Goal: Navigation & Orientation: Find specific page/section

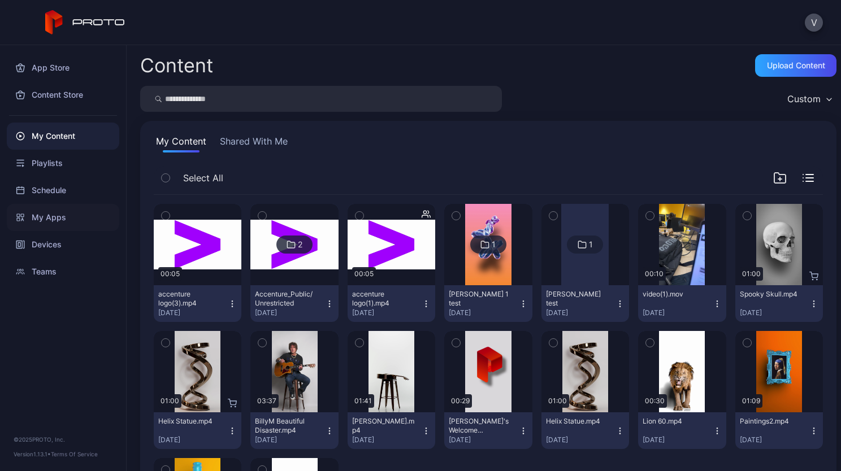
click at [71, 215] on div "My Apps" at bounding box center [63, 217] width 112 height 27
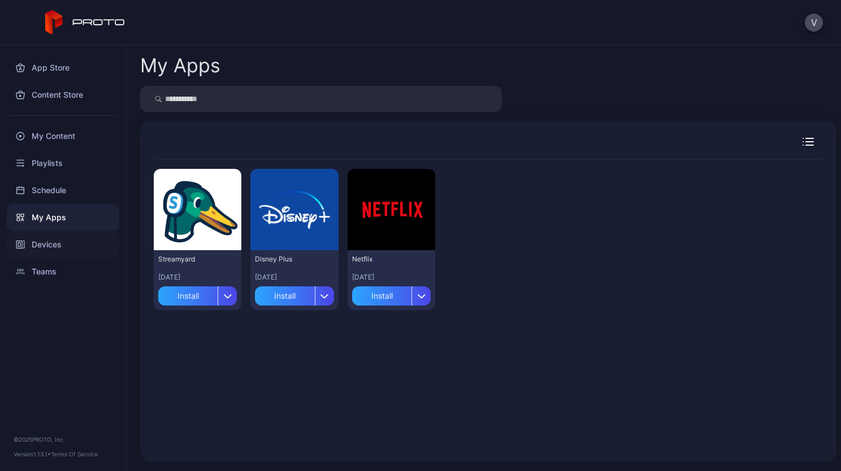
click at [67, 249] on div "Devices" at bounding box center [63, 244] width 112 height 27
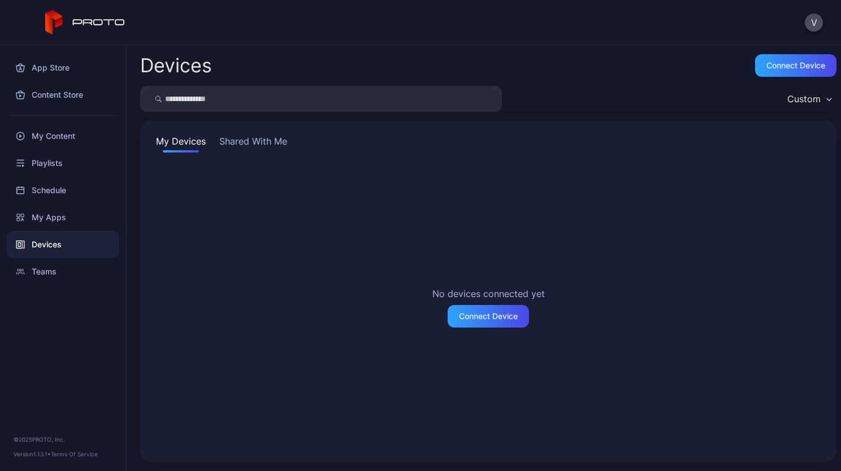
click at [269, 148] on button "Shared With Me" at bounding box center [253, 144] width 72 height 18
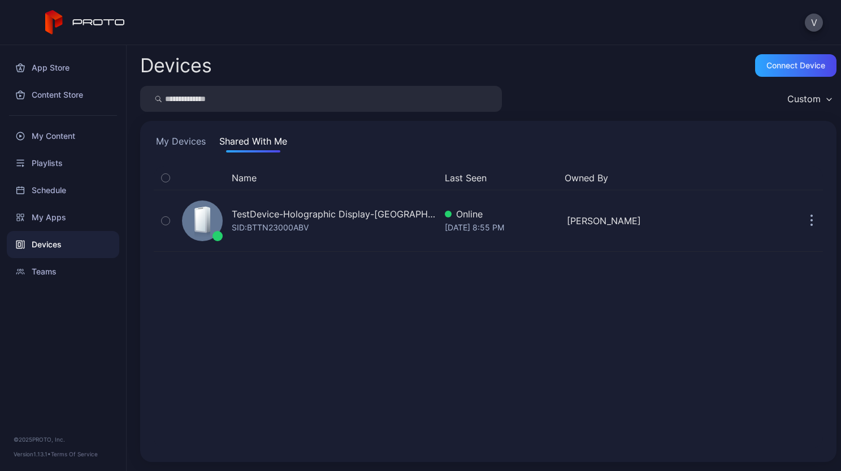
click at [194, 151] on button "My Devices" at bounding box center [181, 144] width 54 height 18
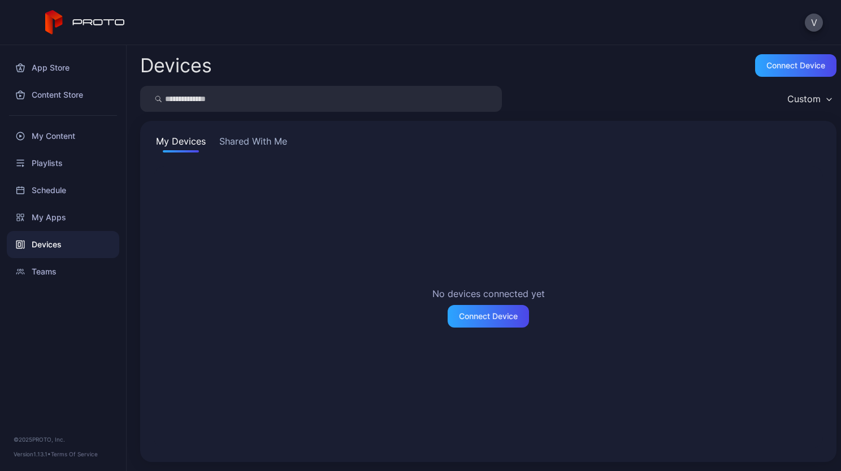
click at [258, 141] on button "Shared With Me" at bounding box center [253, 144] width 72 height 18
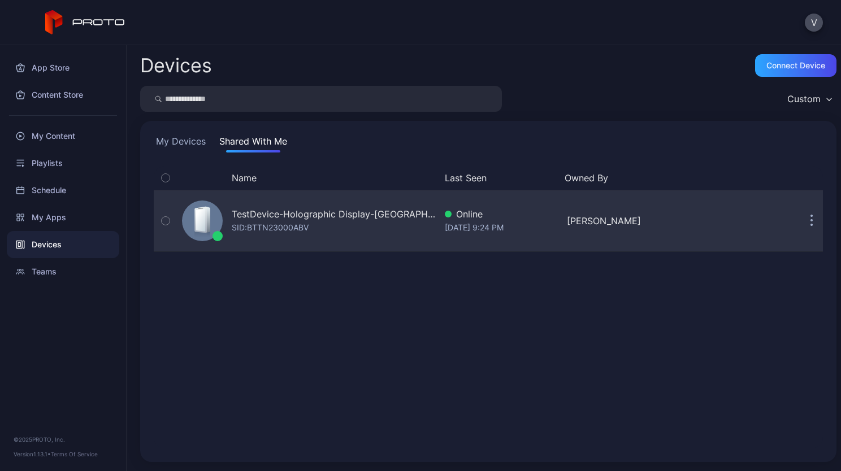
click at [283, 228] on div "SID: BTTN23000ABV" at bounding box center [270, 228] width 77 height 14
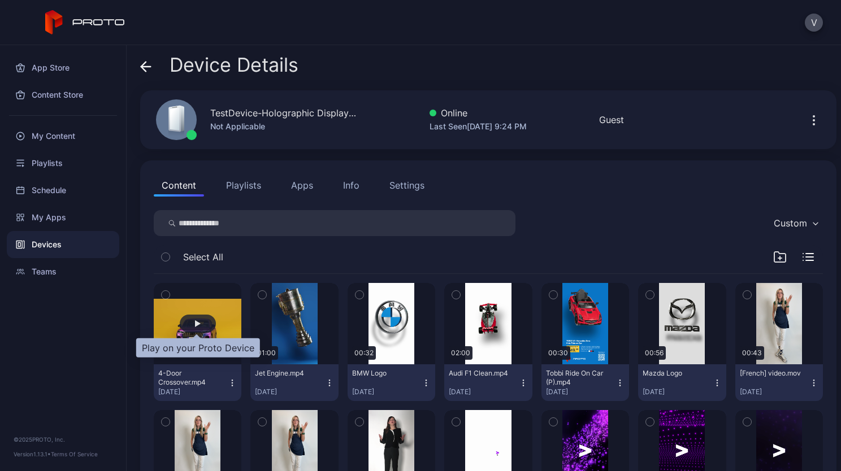
click at [200, 329] on div "button" at bounding box center [198, 324] width 36 height 18
click at [300, 192] on button "Apps" at bounding box center [302, 185] width 38 height 23
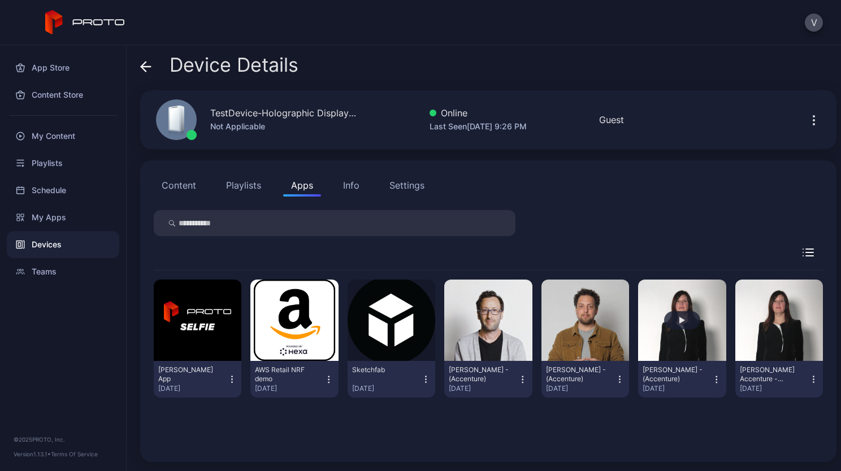
click at [670, 336] on button "button" at bounding box center [682, 320] width 88 height 81
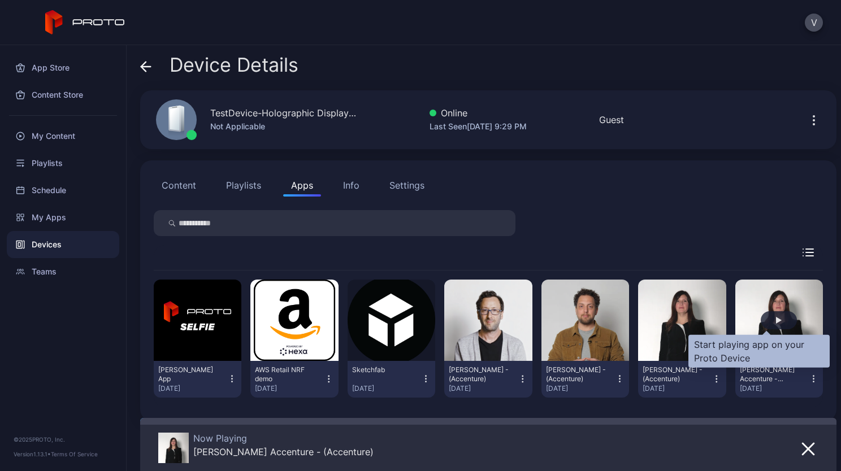
click at [763, 323] on div "button" at bounding box center [779, 320] width 36 height 18
click at [771, 322] on div "button" at bounding box center [779, 320] width 36 height 18
click at [776, 322] on div "button" at bounding box center [779, 320] width 6 height 7
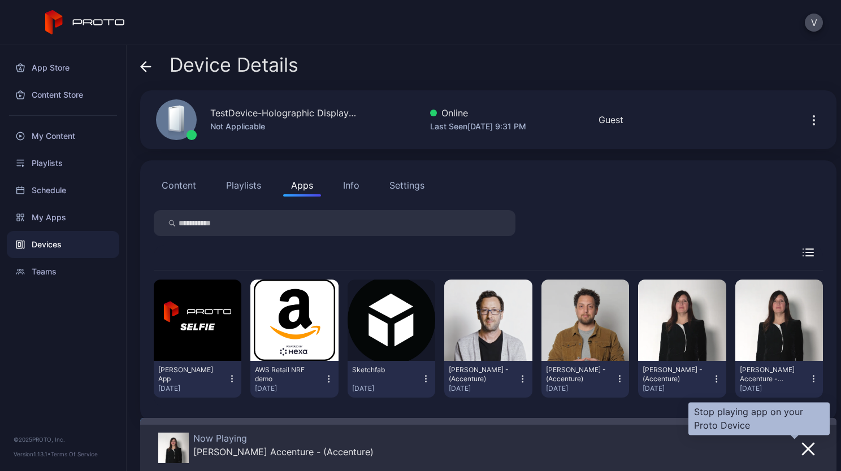
click at [801, 451] on icon "button" at bounding box center [808, 450] width 14 height 14
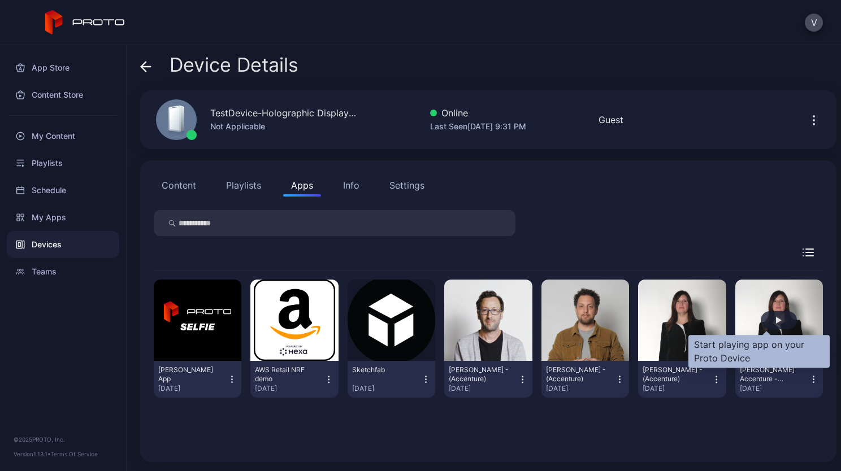
click at [761, 317] on div "button" at bounding box center [779, 320] width 36 height 18
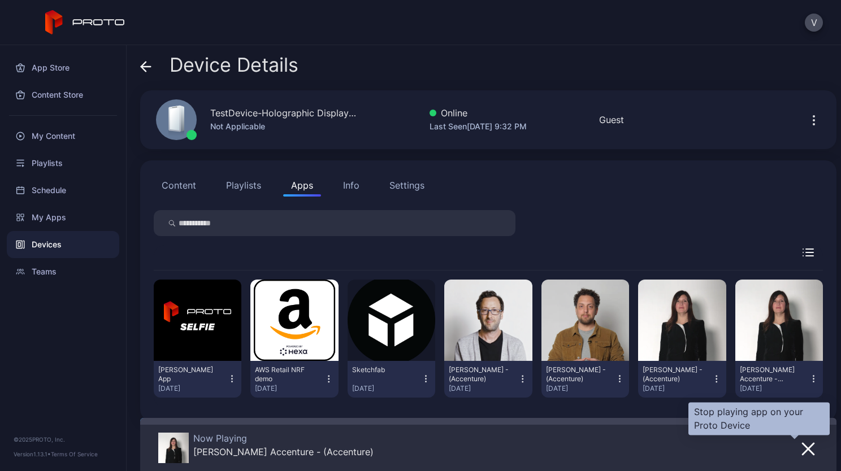
click at [801, 448] on icon "button" at bounding box center [808, 450] width 14 height 14
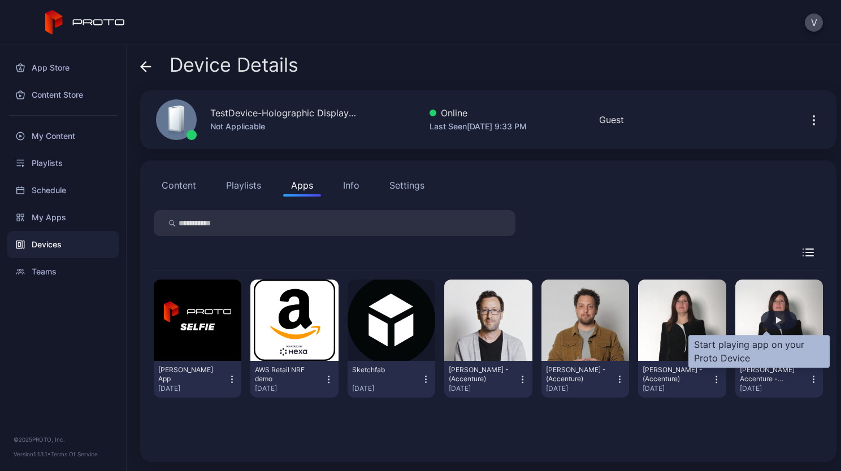
click at [776, 322] on div "button" at bounding box center [779, 320] width 6 height 7
click at [764, 314] on div "button" at bounding box center [779, 320] width 36 height 18
click at [765, 311] on div "button" at bounding box center [779, 320] width 36 height 18
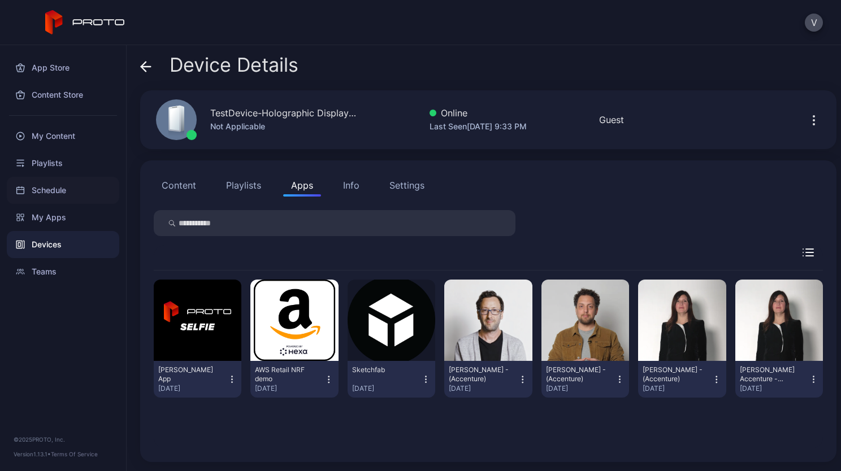
click at [43, 180] on div "Schedule" at bounding box center [63, 190] width 112 height 27
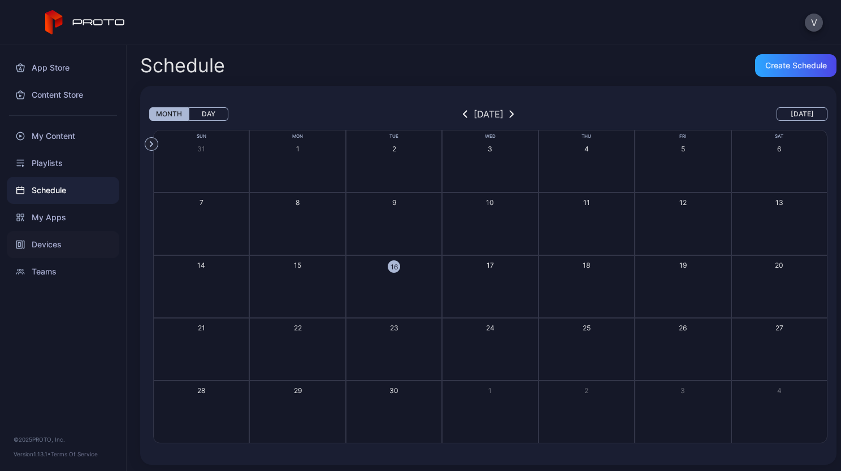
click at [46, 240] on div "Devices" at bounding box center [63, 244] width 112 height 27
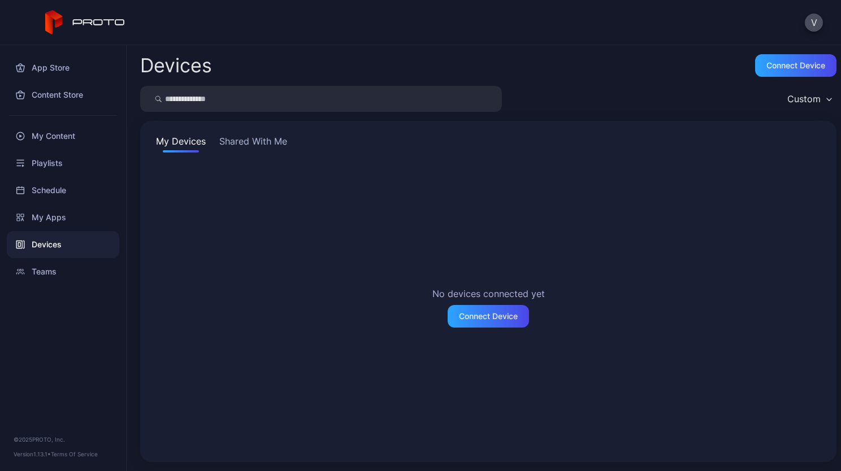
click at [262, 143] on button "Shared With Me" at bounding box center [253, 144] width 72 height 18
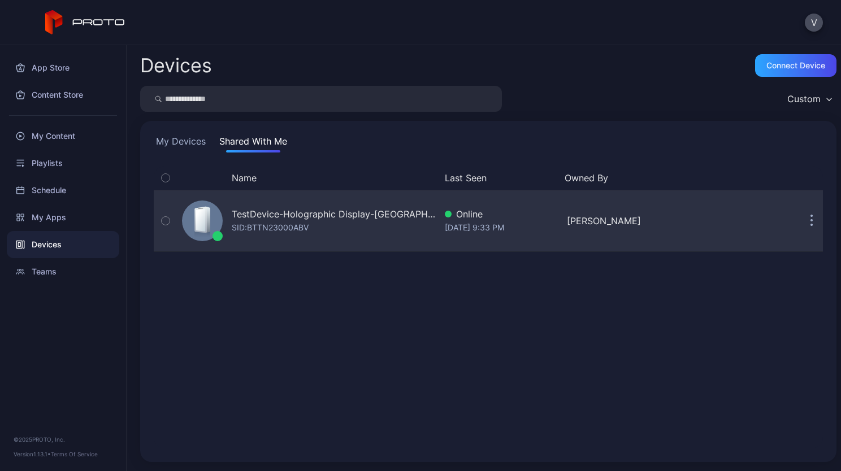
click at [239, 227] on div "SID: BTTN23000ABV" at bounding box center [270, 228] width 77 height 14
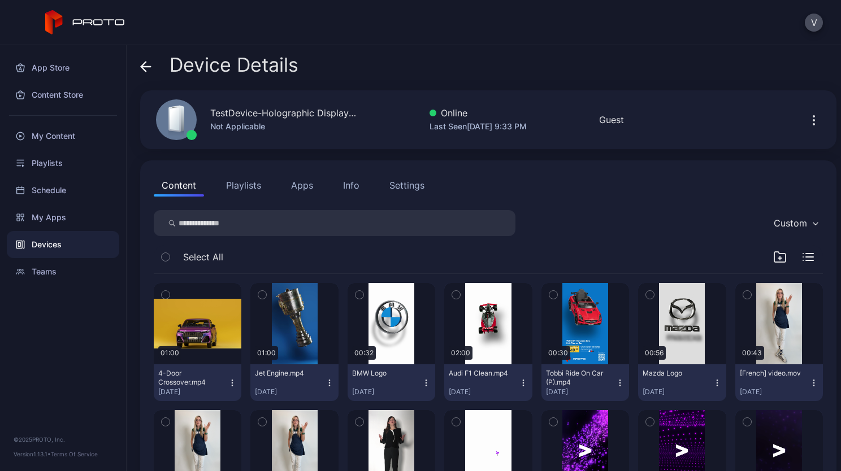
click at [304, 190] on button "Apps" at bounding box center [302, 185] width 38 height 23
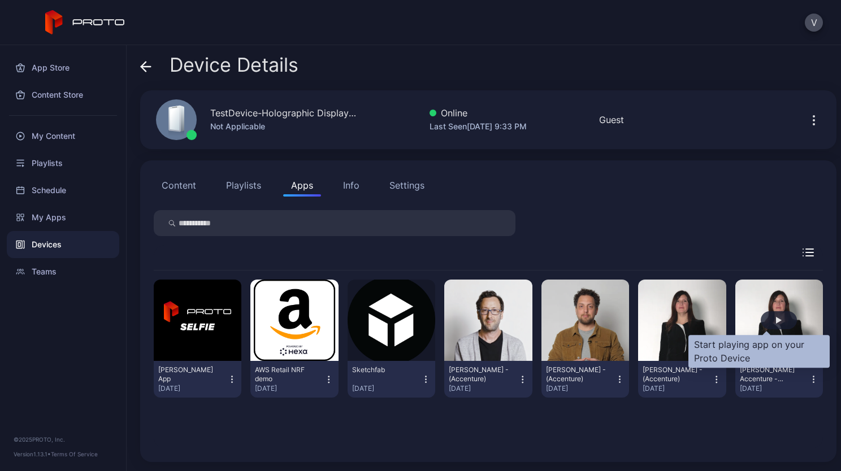
click at [776, 318] on div "button" at bounding box center [779, 320] width 6 height 7
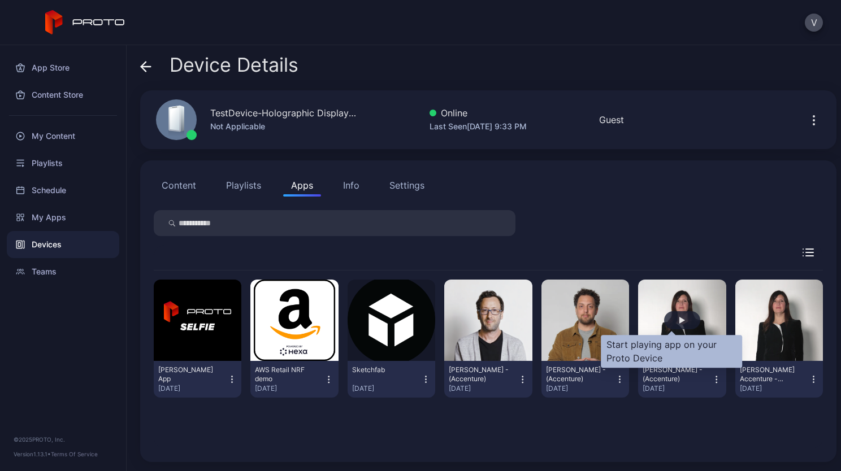
click at [670, 324] on div "button" at bounding box center [682, 320] width 36 height 18
click at [679, 319] on div "button" at bounding box center [682, 320] width 6 height 7
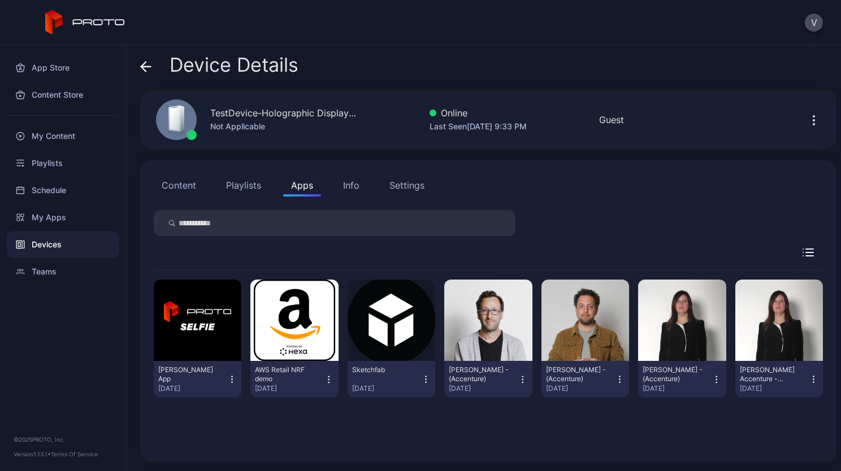
click at [184, 192] on button "Content" at bounding box center [179, 185] width 50 height 23
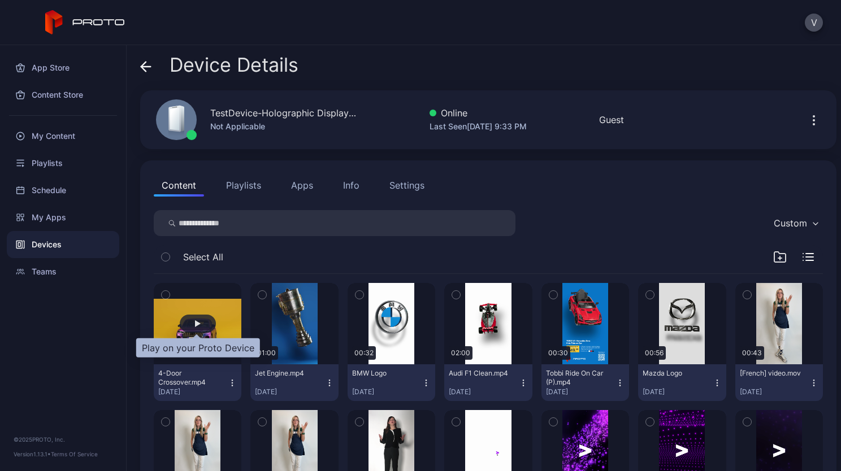
click at [196, 321] on div "button" at bounding box center [198, 323] width 6 height 7
click at [195, 322] on div "button" at bounding box center [198, 323] width 6 height 7
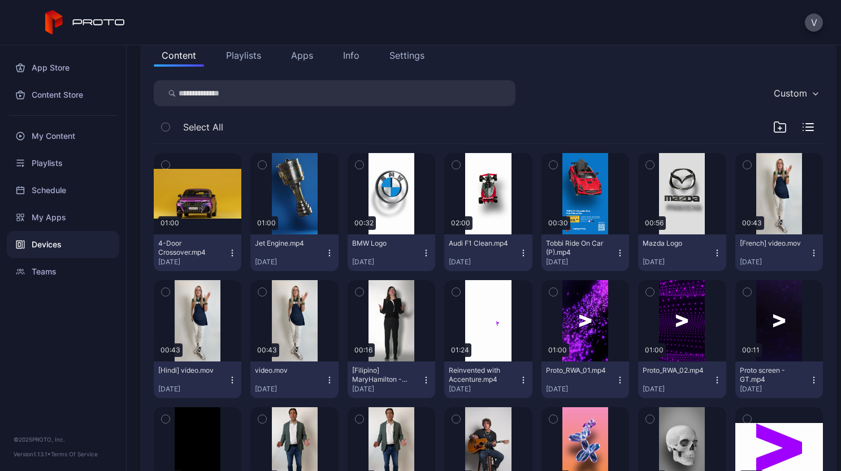
scroll to position [132, 0]
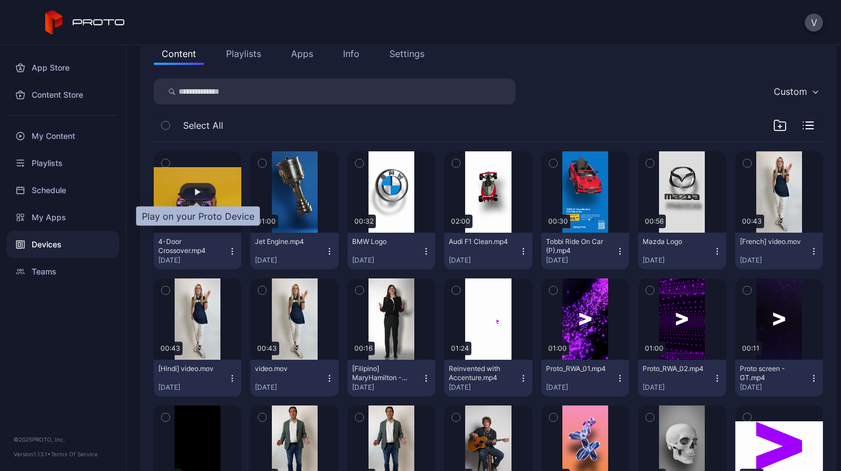
click at [193, 186] on div "button" at bounding box center [198, 192] width 36 height 18
click at [50, 223] on div "My Apps" at bounding box center [63, 217] width 112 height 27
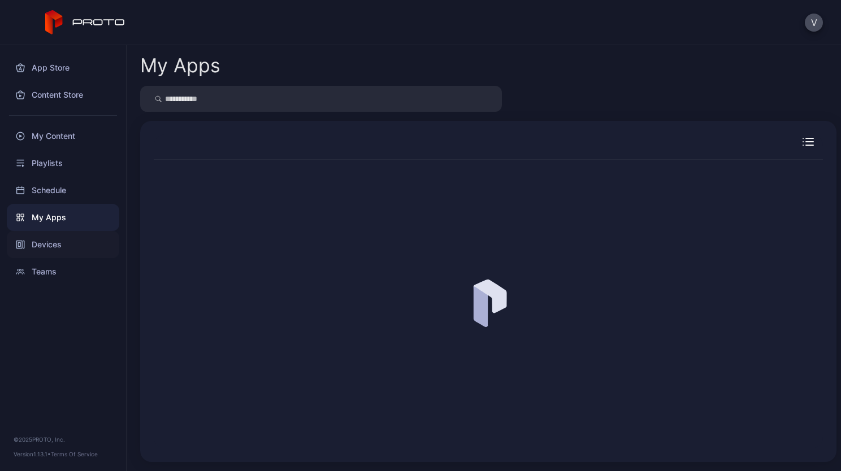
click at [51, 246] on div "Devices" at bounding box center [63, 244] width 112 height 27
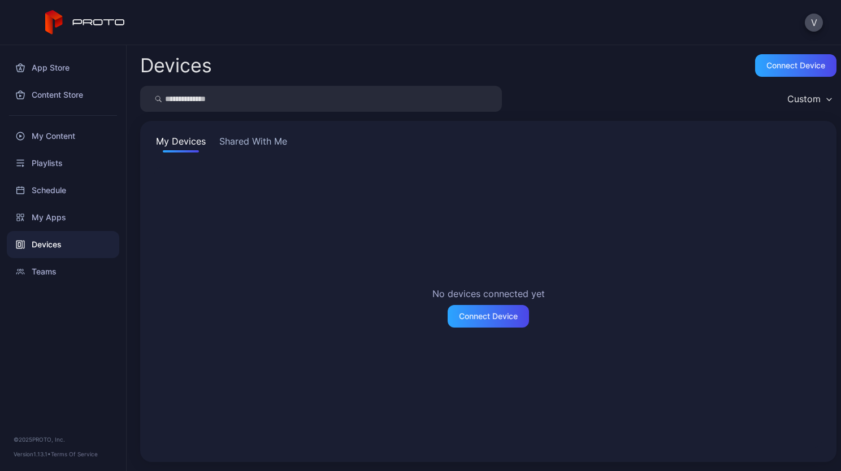
click at [229, 141] on button "Shared With Me" at bounding box center [253, 144] width 72 height 18
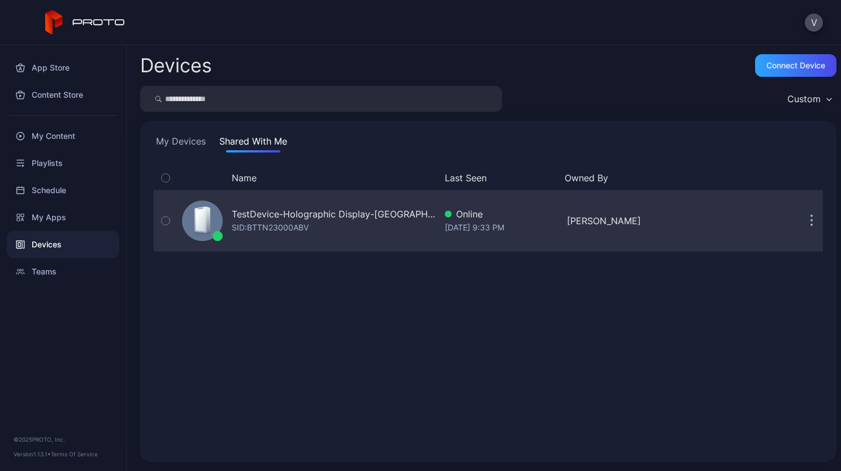
click at [275, 198] on div "TestDevice-Holographic Display-[GEOGRAPHIC_DATA]-500West-Showcase SID: BTTN2300…" at bounding box center [306, 221] width 258 height 57
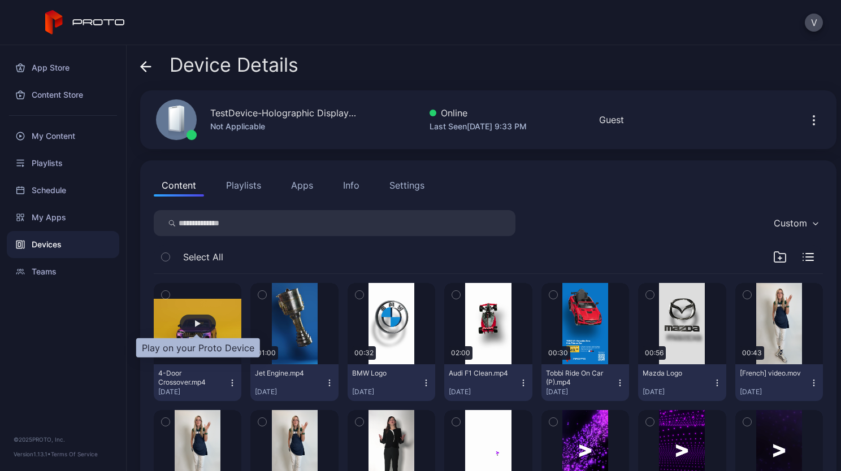
click at [197, 325] on div "button" at bounding box center [198, 323] width 6 height 7
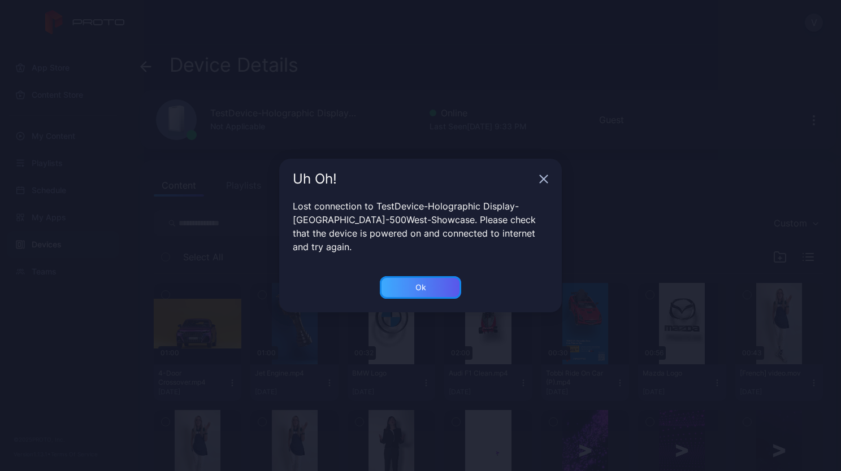
click at [426, 280] on div "Ok" at bounding box center [420, 287] width 81 height 23
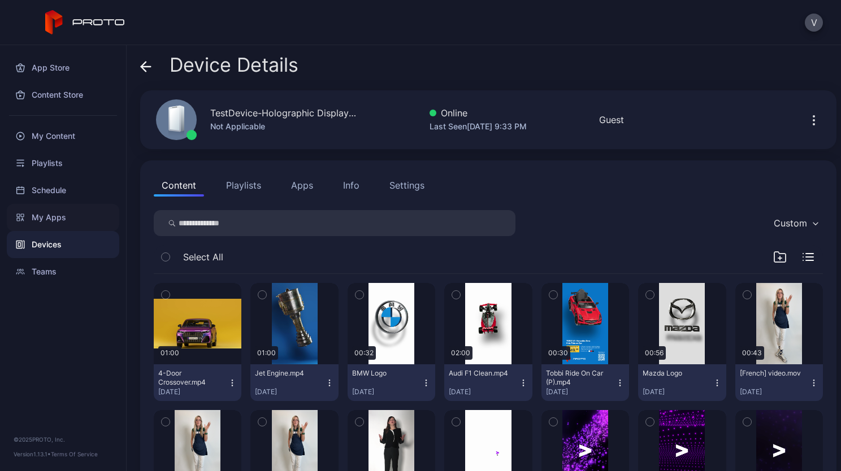
click at [50, 210] on div "My Apps" at bounding box center [63, 217] width 112 height 27
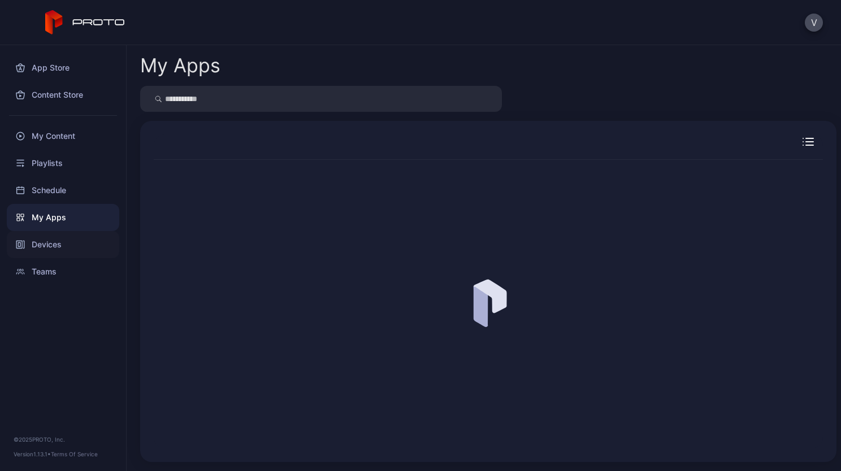
click at [51, 242] on div "Devices" at bounding box center [63, 244] width 112 height 27
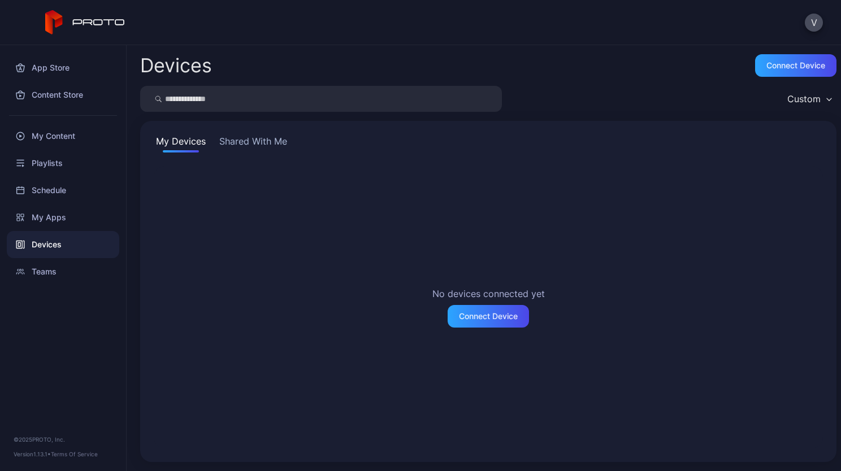
click at [257, 146] on button "Shared With Me" at bounding box center [253, 144] width 72 height 18
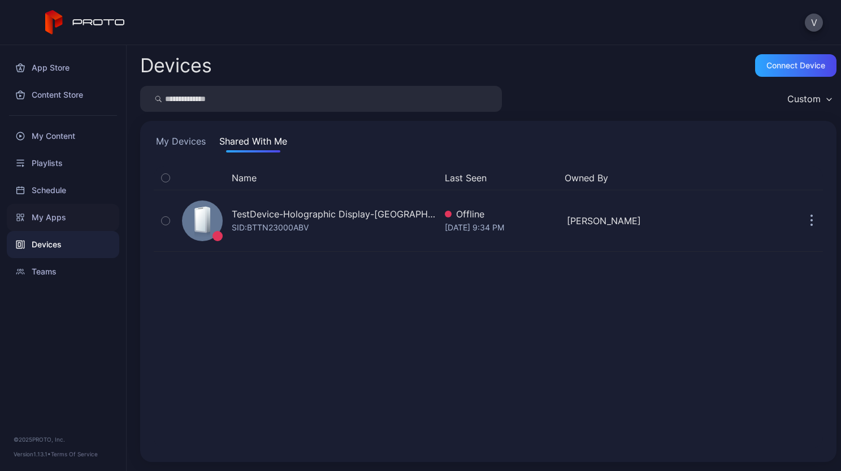
click at [73, 218] on div "My Apps" at bounding box center [63, 217] width 112 height 27
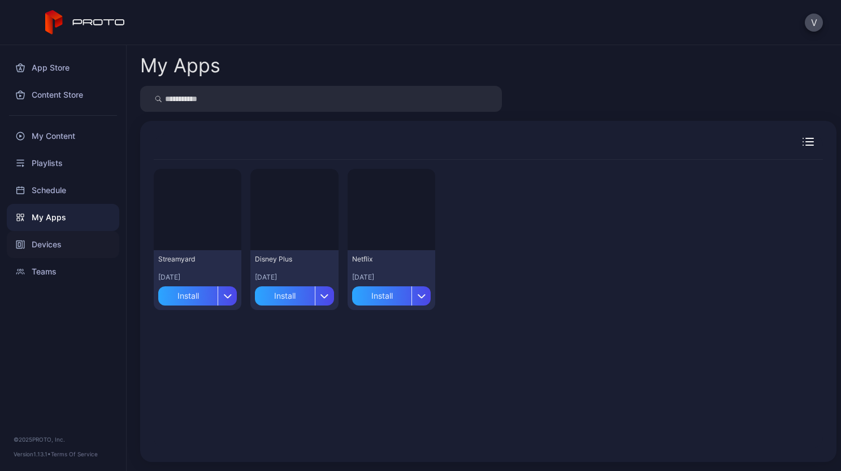
click at [57, 241] on div "Devices" at bounding box center [63, 244] width 112 height 27
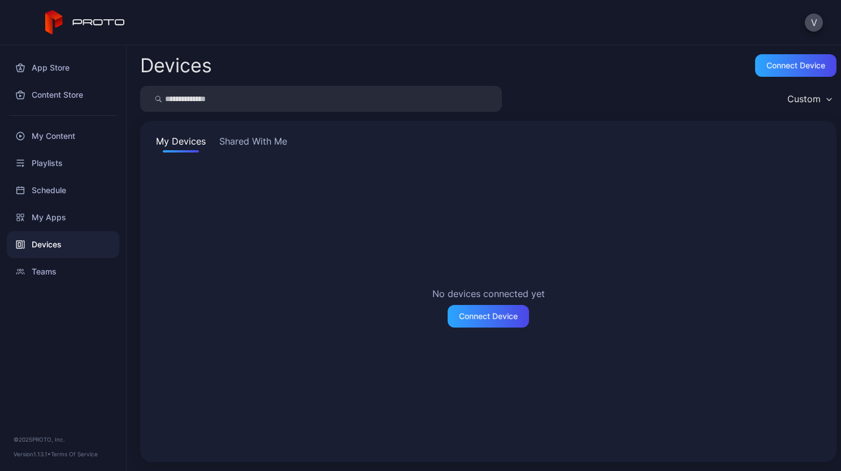
click at [265, 140] on button "Shared With Me" at bounding box center [253, 144] width 72 height 18
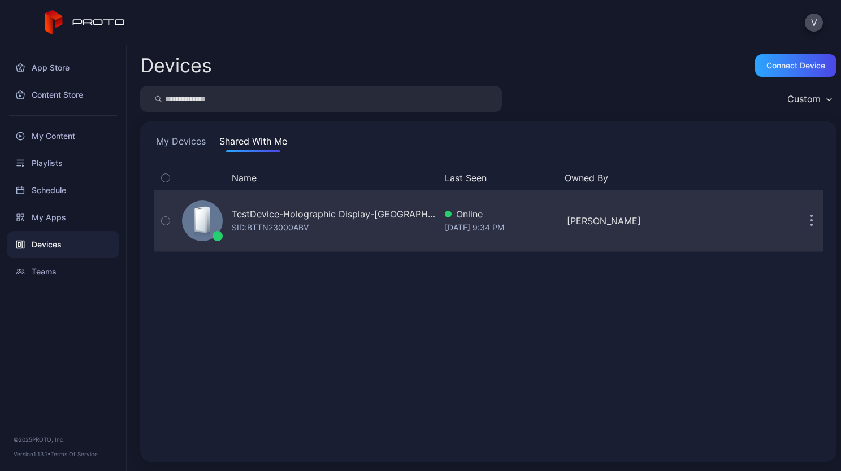
click at [252, 229] on div "SID: BTTN23000ABV" at bounding box center [270, 228] width 77 height 14
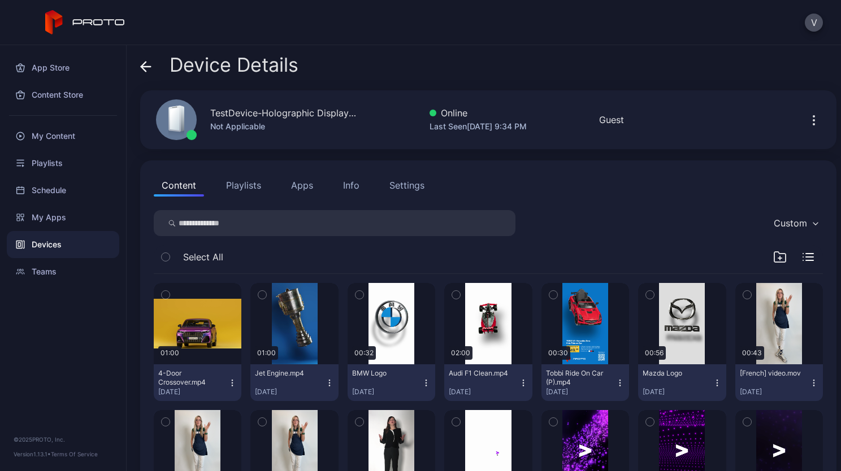
click at [306, 199] on div "Content Playlists Apps Info Settings Custom Select All 01:00 4-Door Crossover.m…" at bounding box center [488, 420] width 696 height 518
click at [303, 189] on button "Apps" at bounding box center [302, 185] width 38 height 23
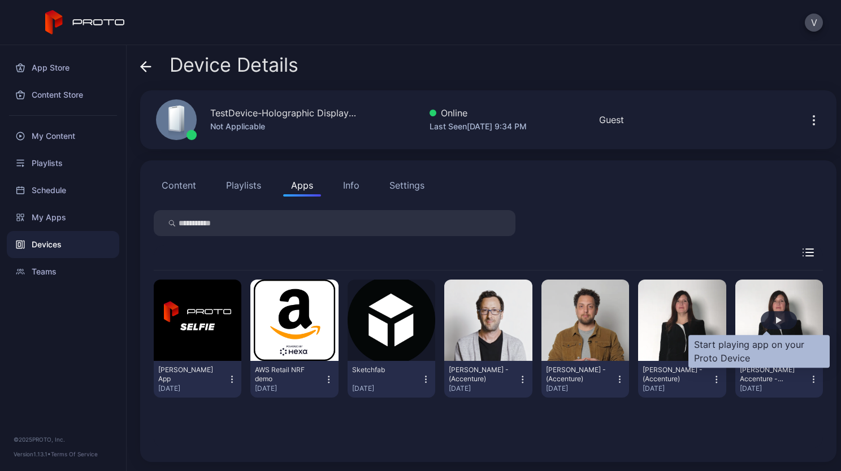
click at [776, 323] on div "button" at bounding box center [779, 320] width 6 height 7
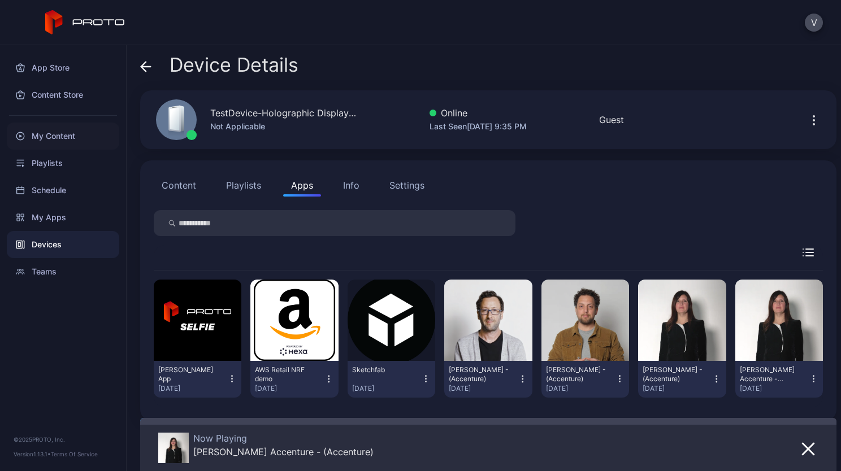
click at [54, 129] on div "My Content" at bounding box center [63, 136] width 112 height 27
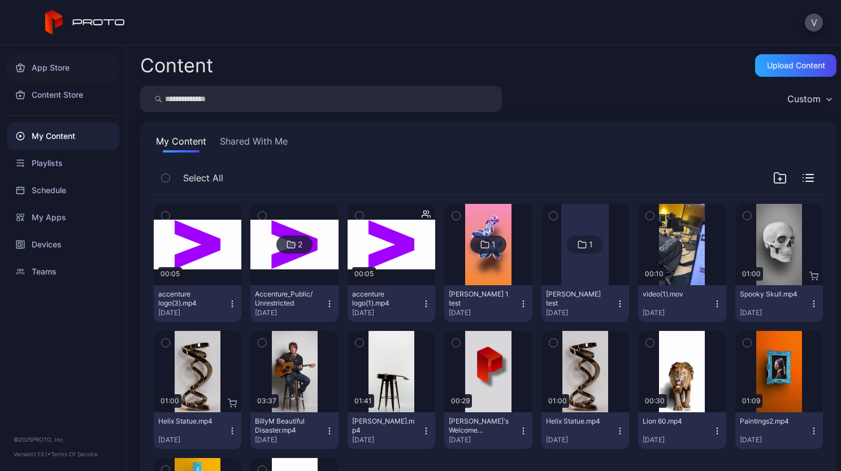
click at [58, 71] on div "App Store" at bounding box center [63, 67] width 112 height 27
